Goal: Information Seeking & Learning: Learn about a topic

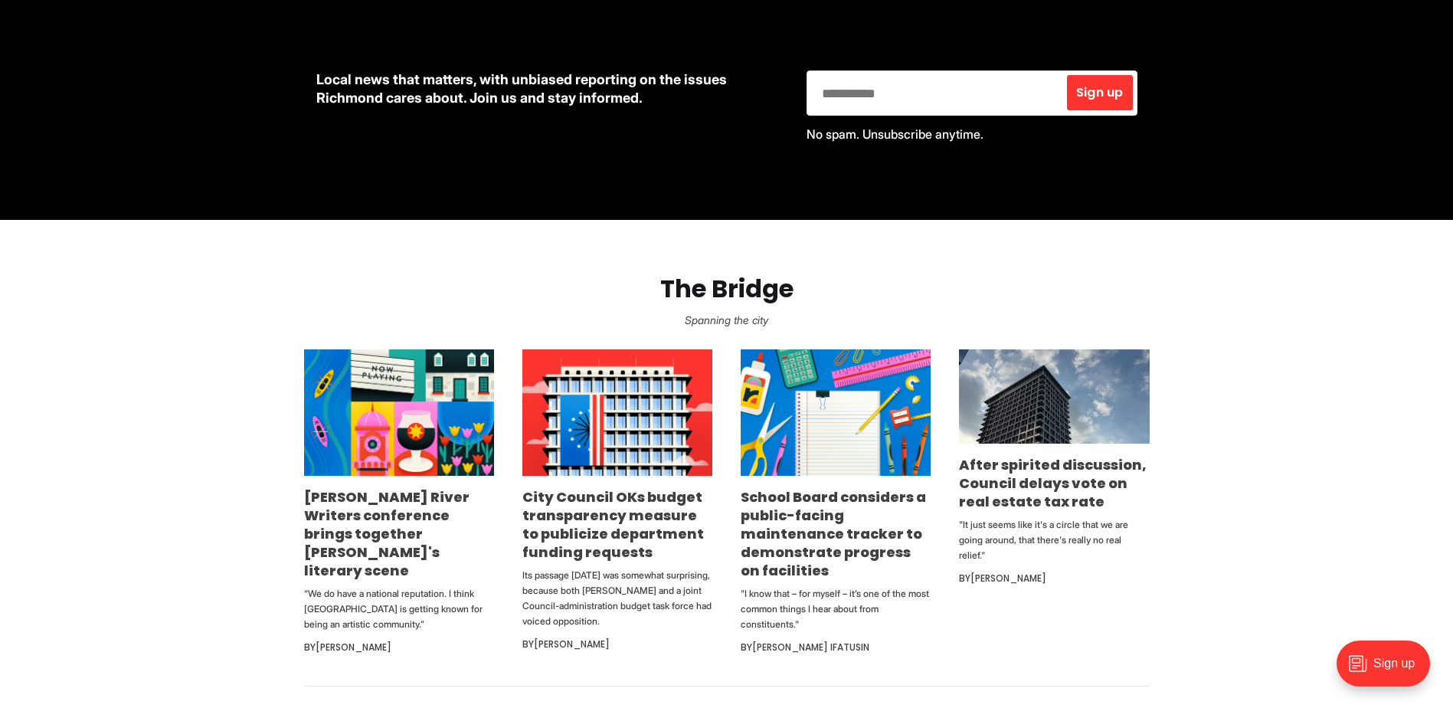
scroll to position [766, 0]
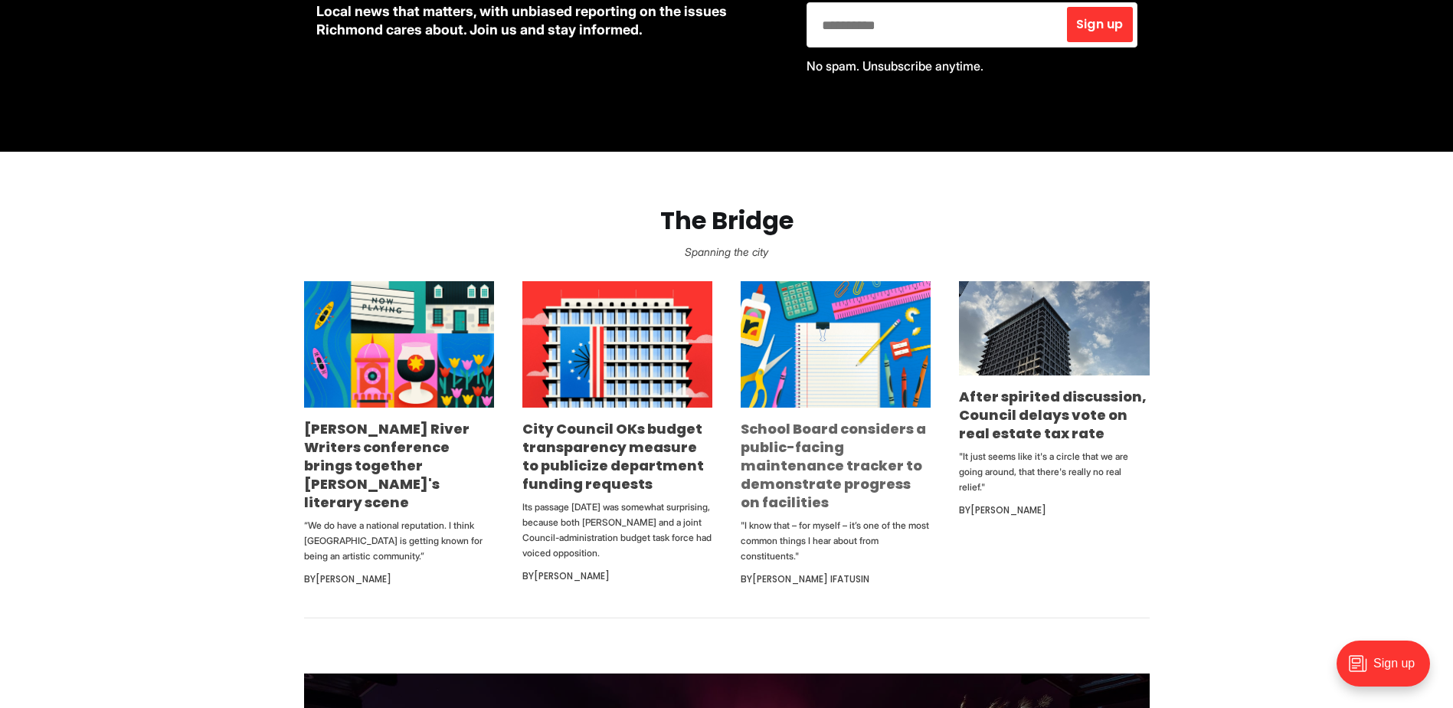
click at [873, 471] on link "School Board considers a public-facing maintenance tracker to demonstrate progr…" at bounding box center [833, 465] width 185 height 93
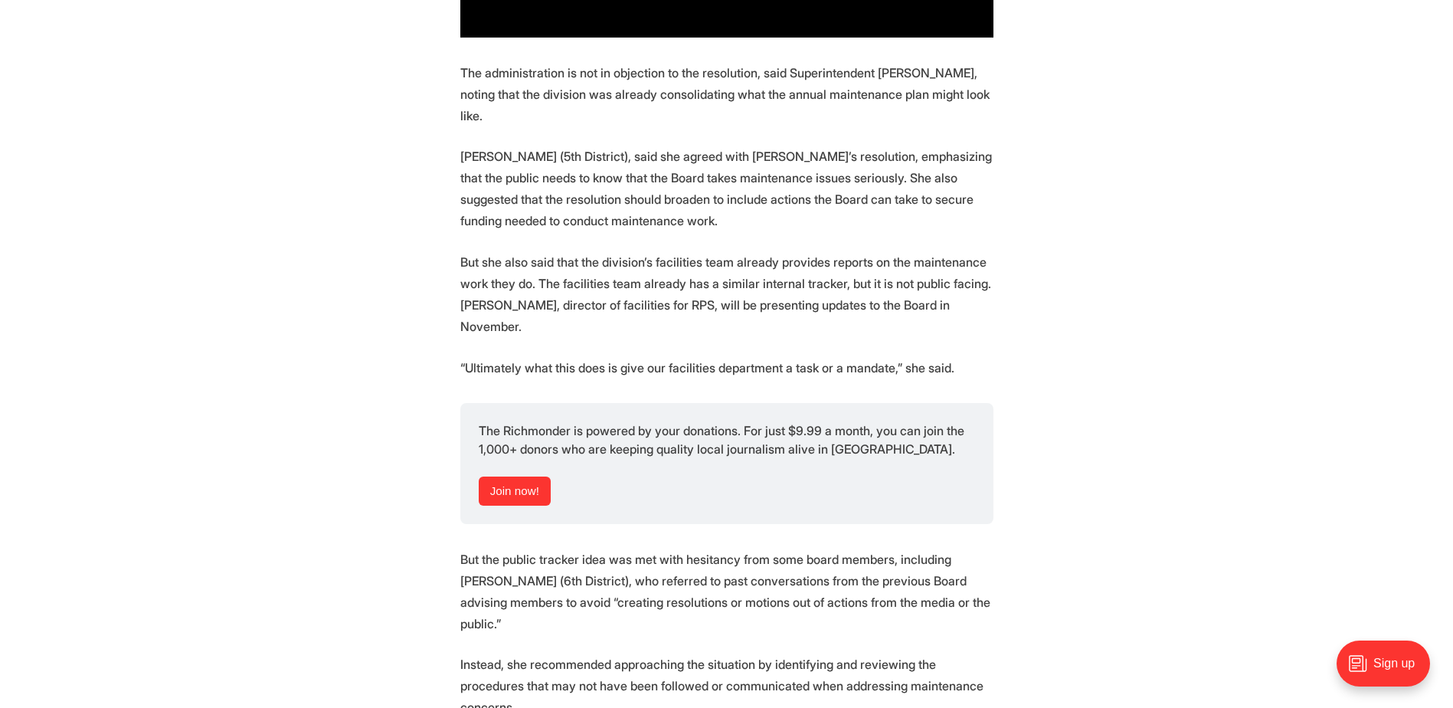
scroll to position [1302, 0]
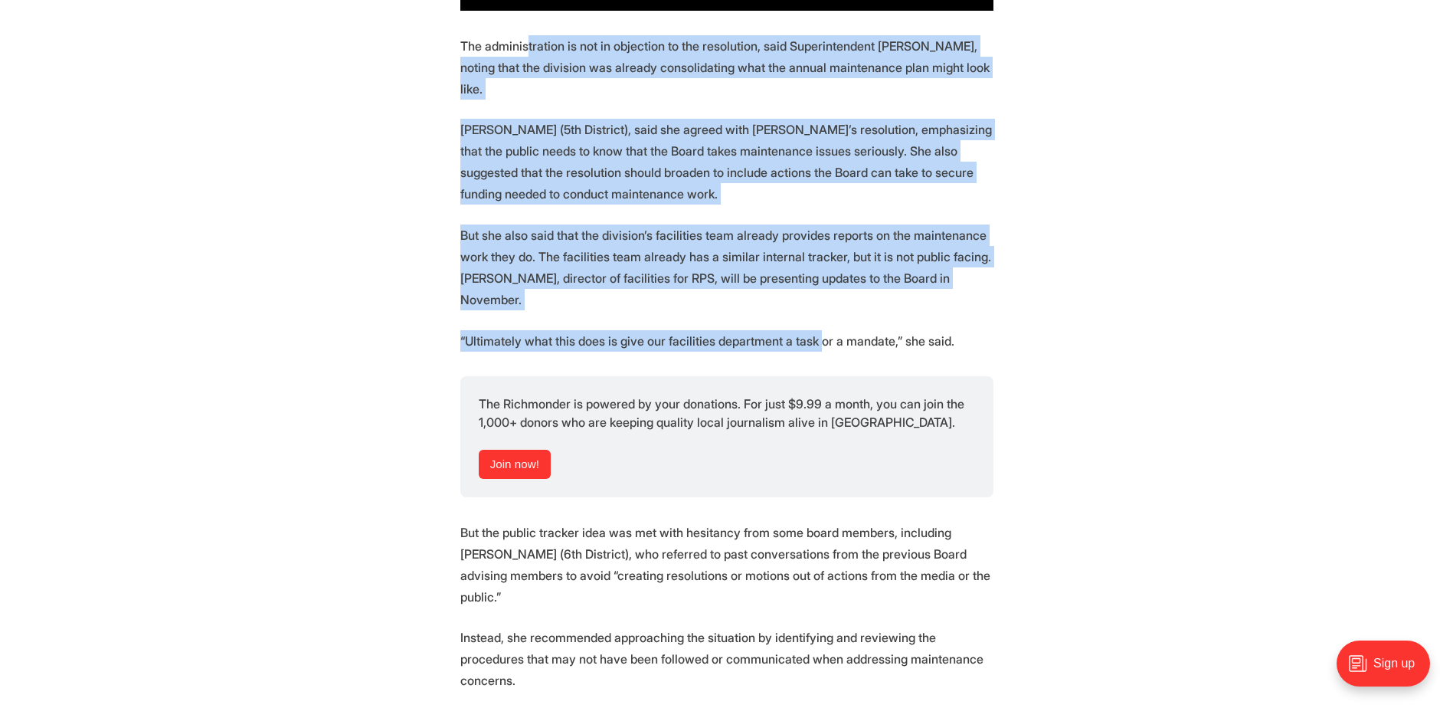
drag, startPoint x: 529, startPoint y: 68, endPoint x: 812, endPoint y: 316, distance: 376.2
click at [812, 316] on section "Following recent concerns of infrastructure problems from teachers, the Richmon…" at bounding box center [726, 639] width 1453 height 2660
click at [812, 330] on p "“Ultimately what this does is give our facilities department a task or a mandat…" at bounding box center [726, 340] width 533 height 21
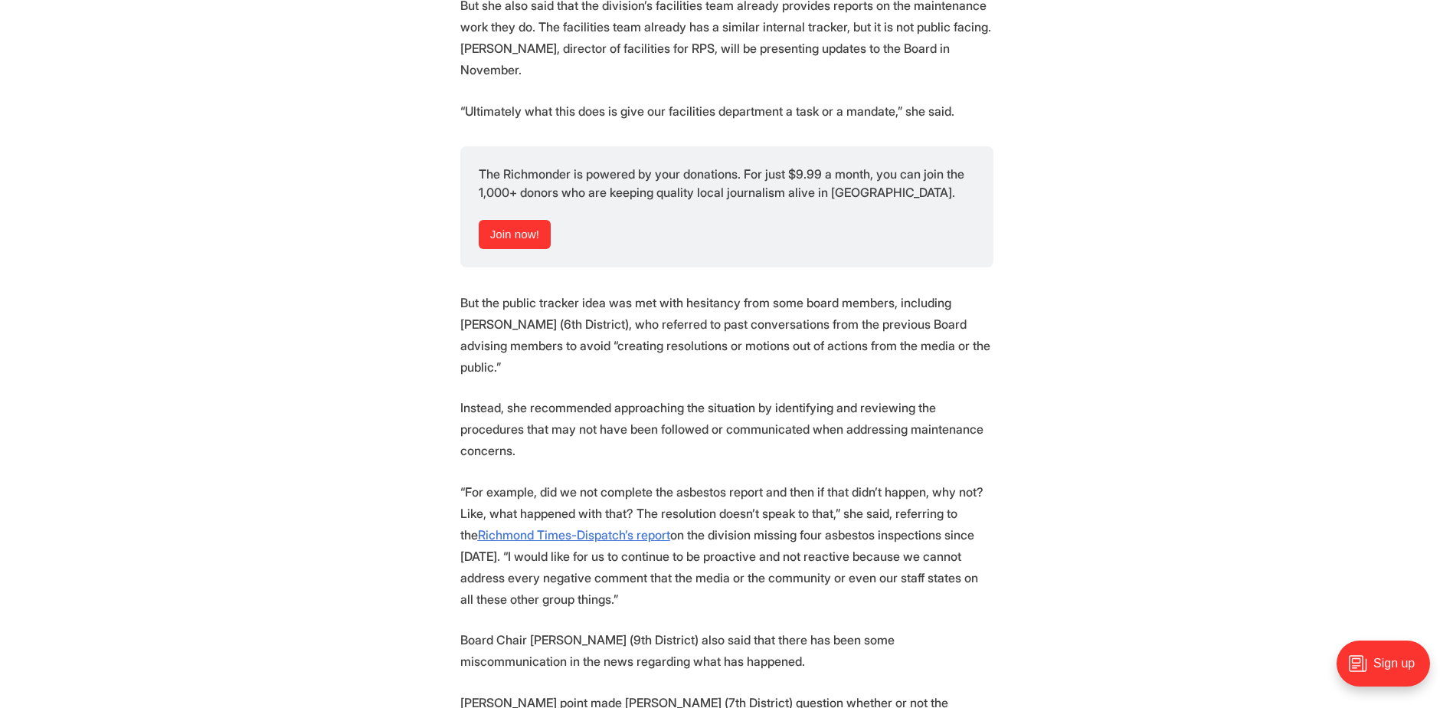
scroll to position [1609, 0]
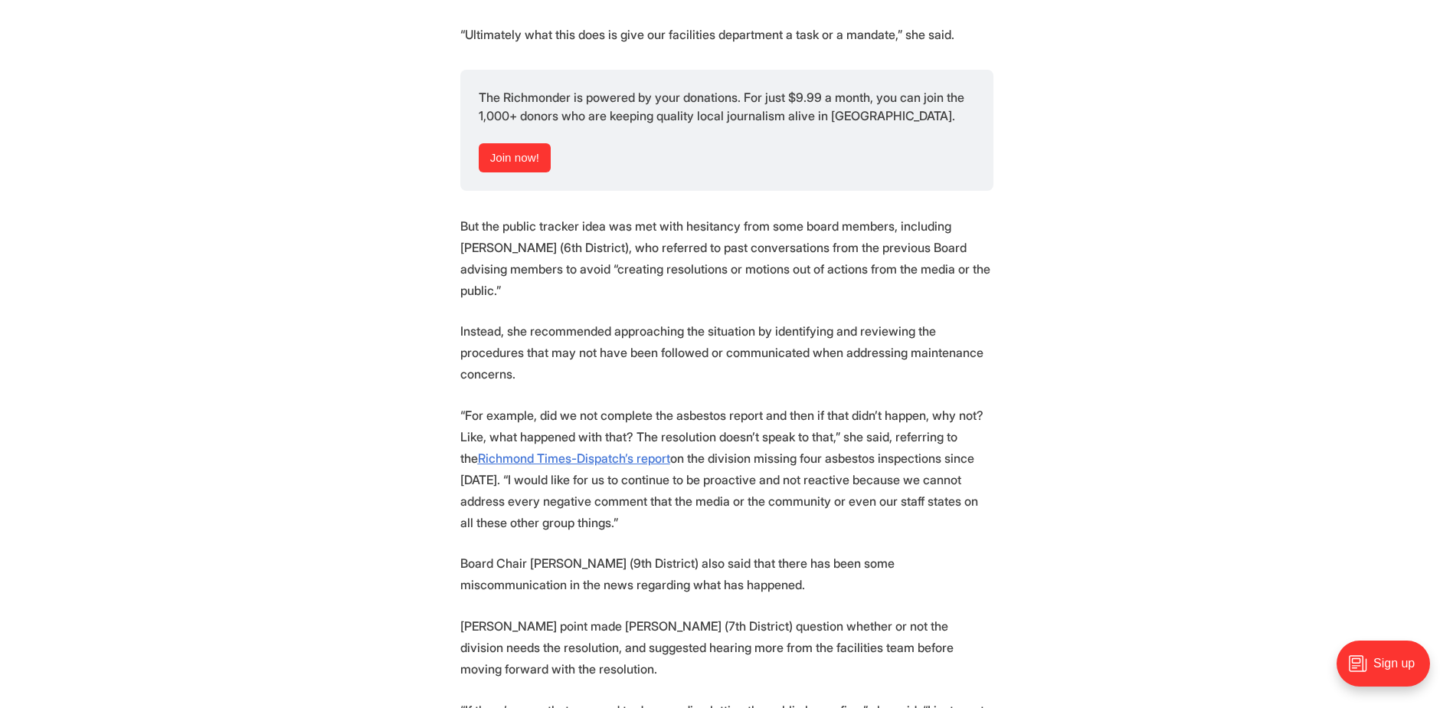
drag, startPoint x: 568, startPoint y: 212, endPoint x: 900, endPoint y: 260, distance: 335.9
click at [900, 260] on p "But the public tracker idea was met with hesitancy from some board members, inc…" at bounding box center [726, 258] width 533 height 86
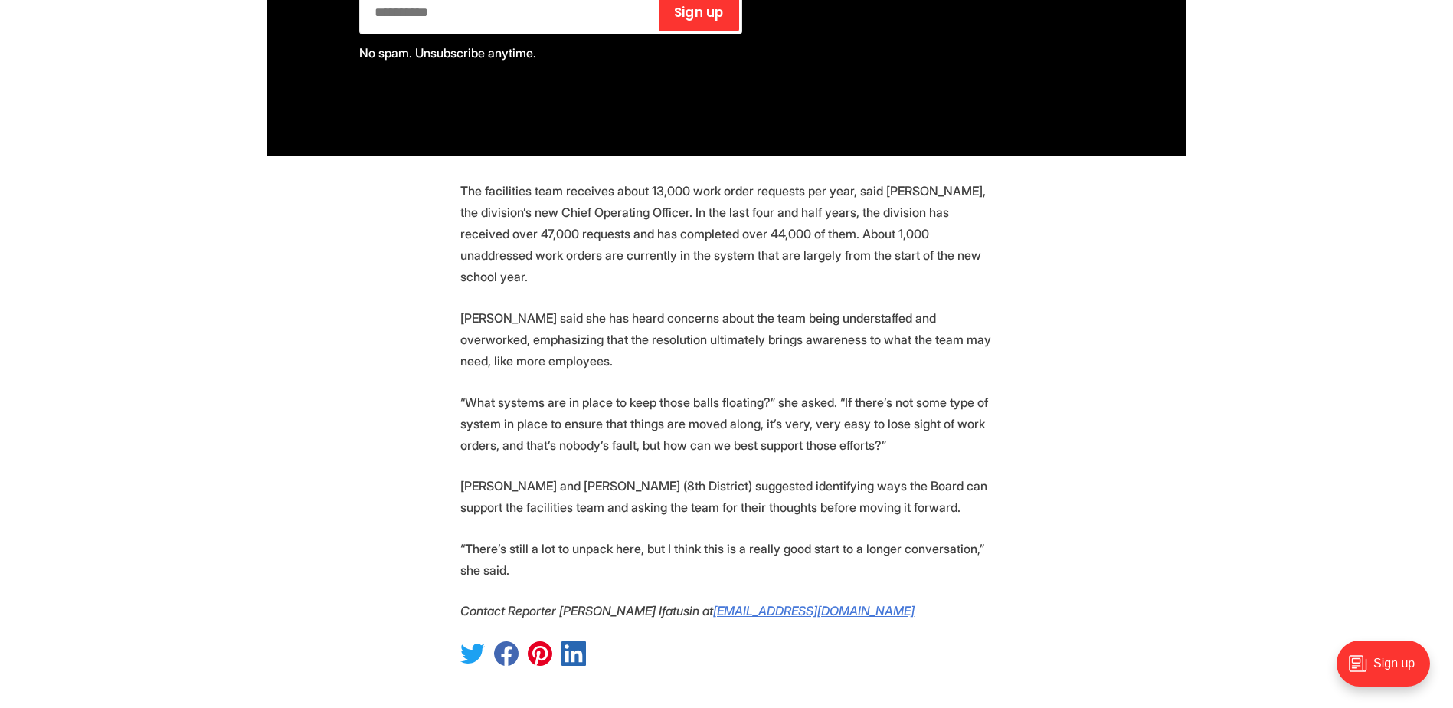
scroll to position [2604, 0]
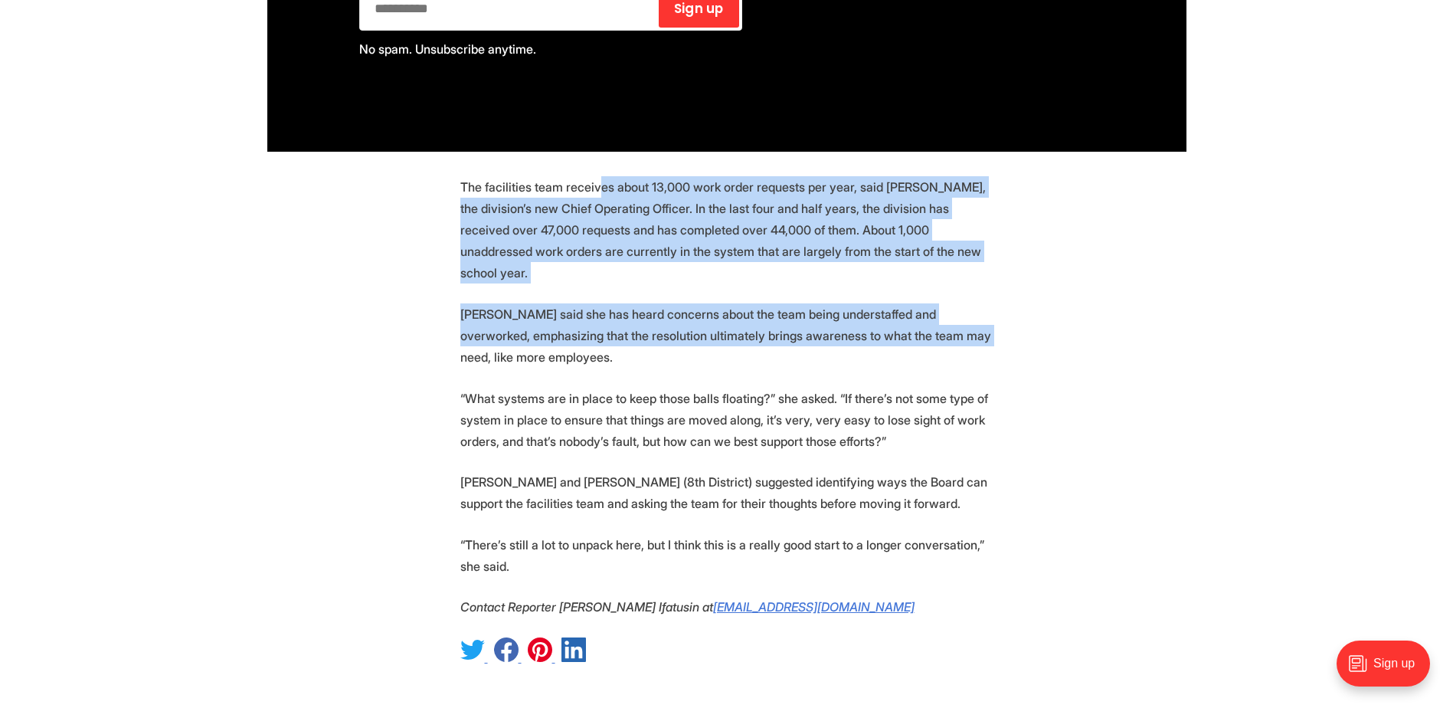
drag, startPoint x: 652, startPoint y: 157, endPoint x: 935, endPoint y: 273, distance: 306.1
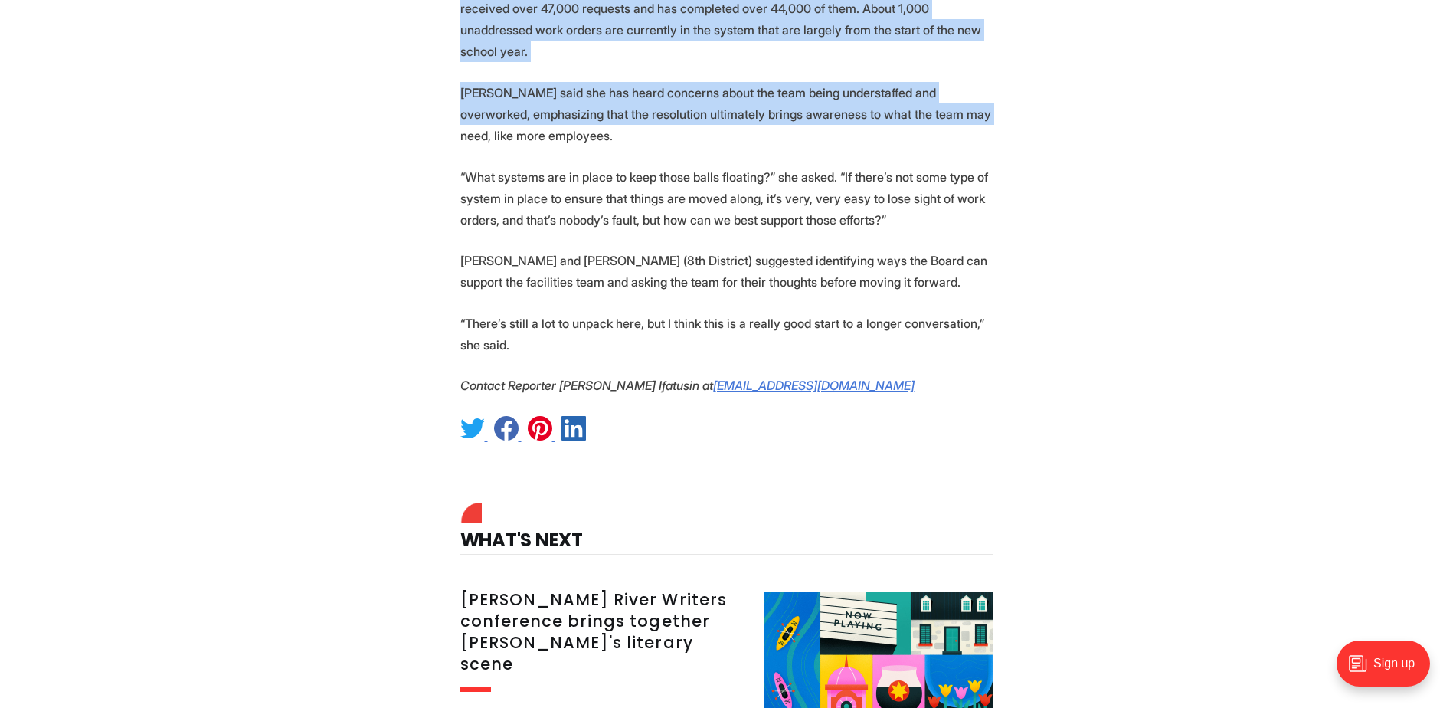
scroll to position [2834, 0]
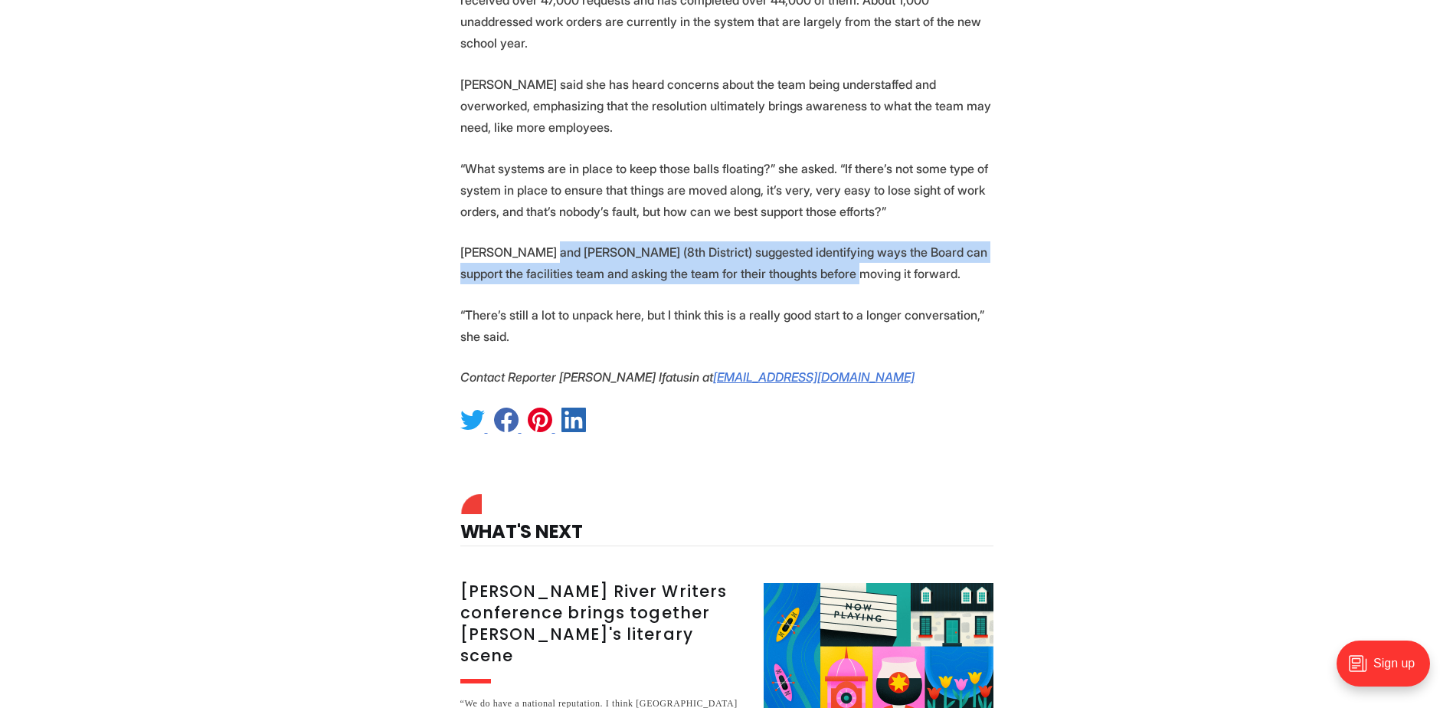
drag, startPoint x: 567, startPoint y: 197, endPoint x: 817, endPoint y: 225, distance: 252.1
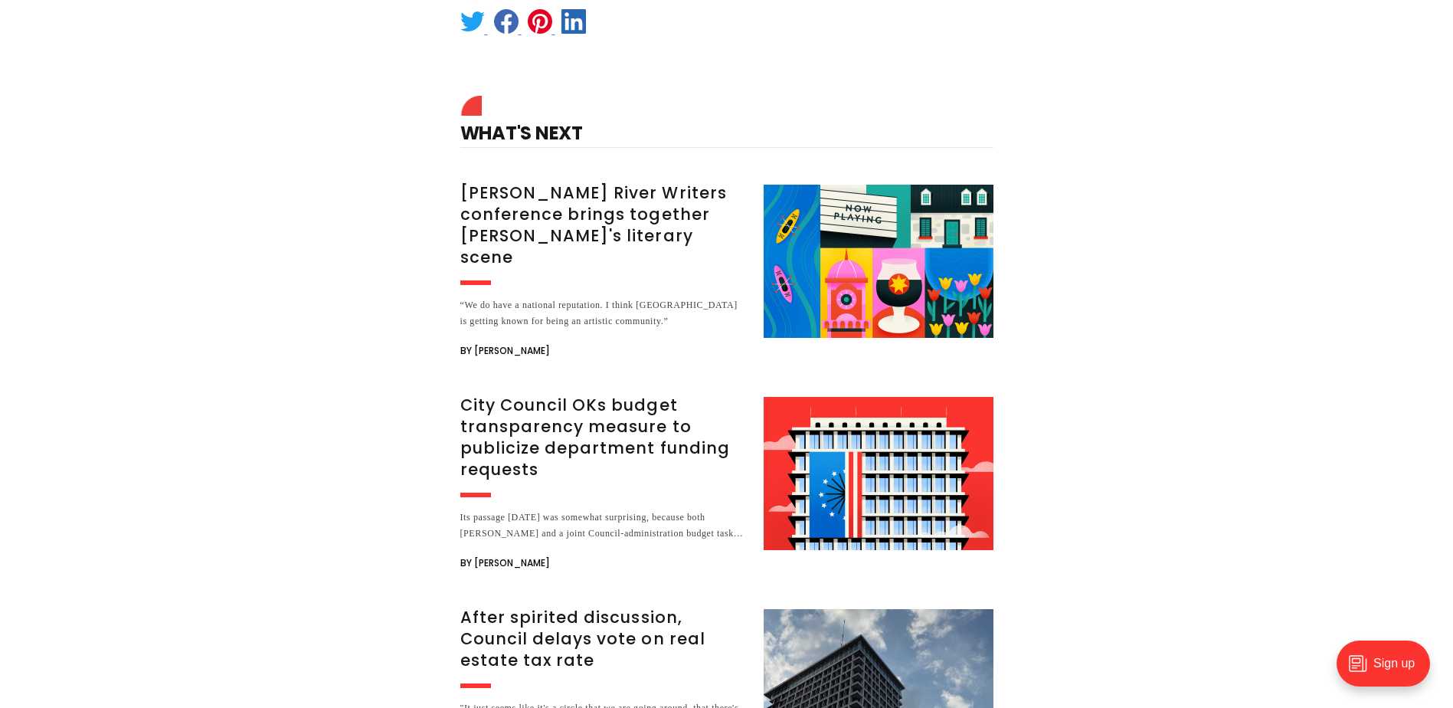
scroll to position [3371, 0]
